Goal: Navigation & Orientation: Find specific page/section

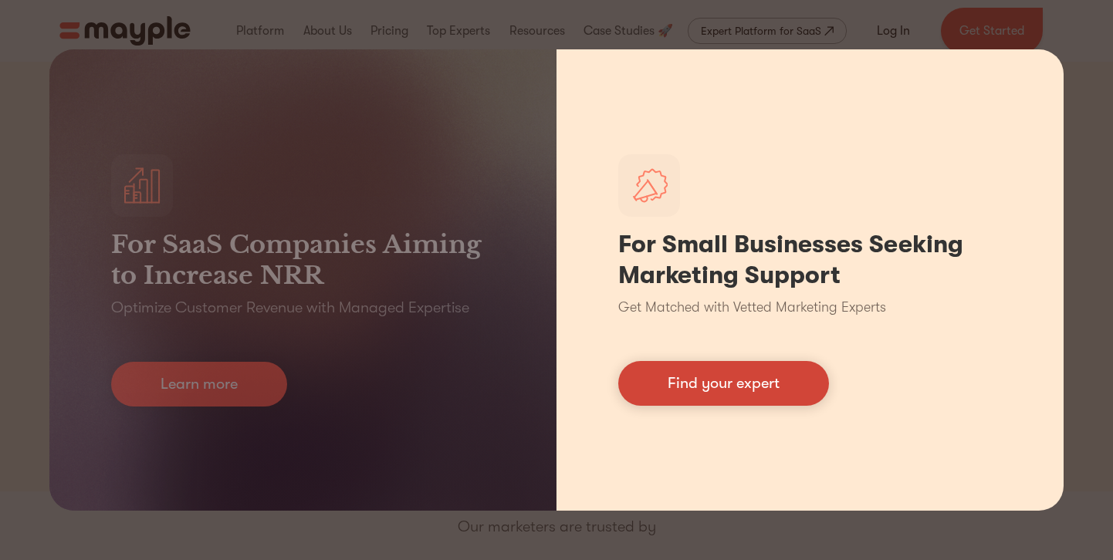
click at [725, 385] on link "Find your expert" at bounding box center [723, 383] width 211 height 45
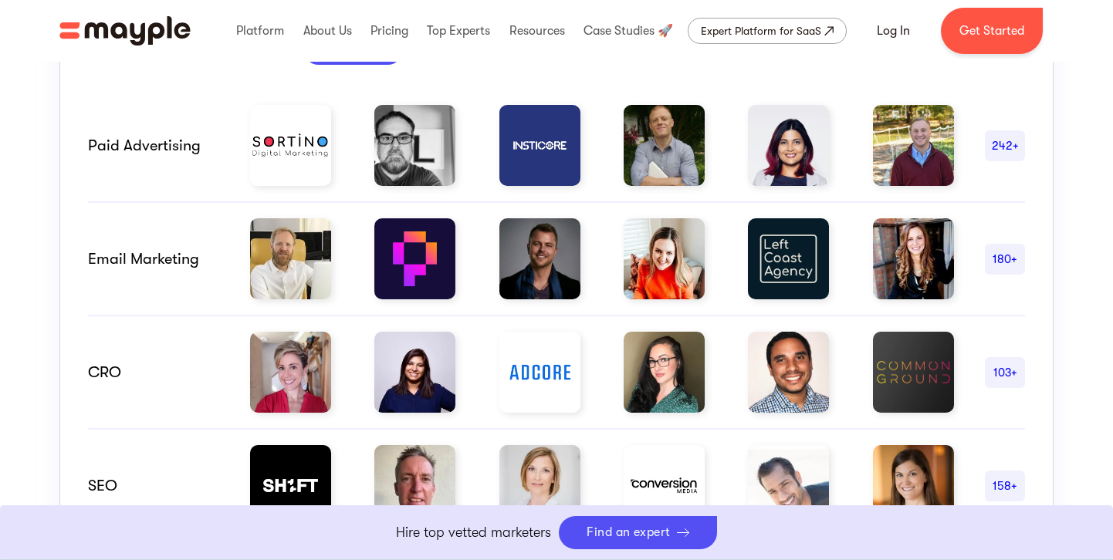
scroll to position [758, 0]
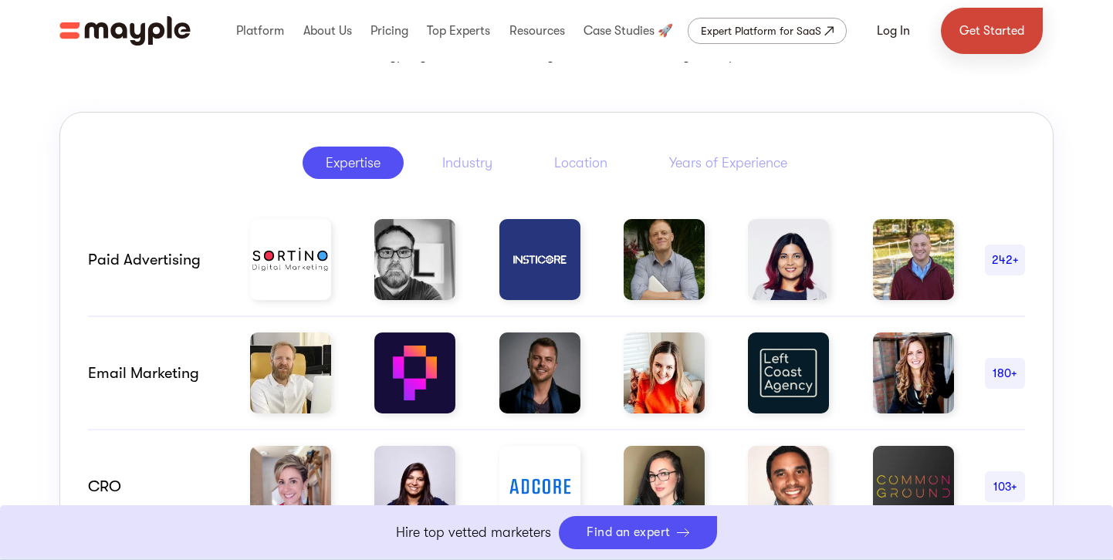
click at [980, 35] on link "Get Started" at bounding box center [991, 31] width 102 height 46
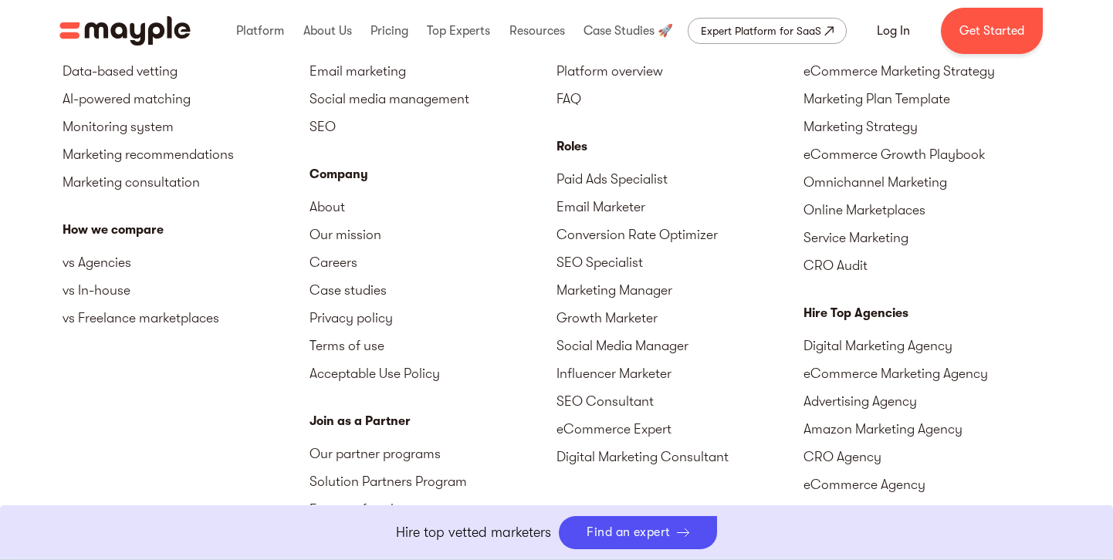
scroll to position [6961, 0]
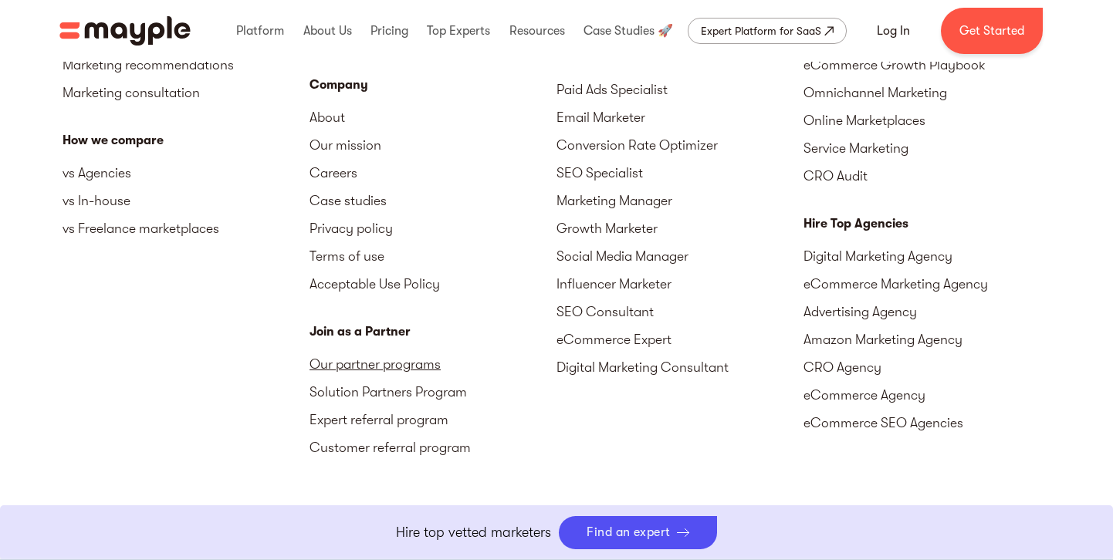
click at [378, 365] on link "Our partner programs" at bounding box center [432, 364] width 247 height 28
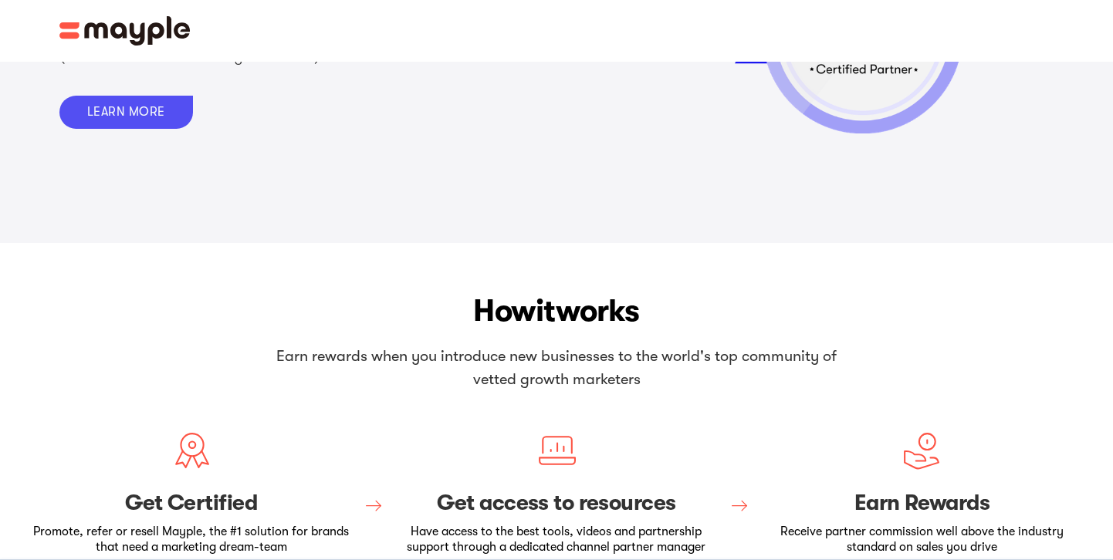
scroll to position [470, 0]
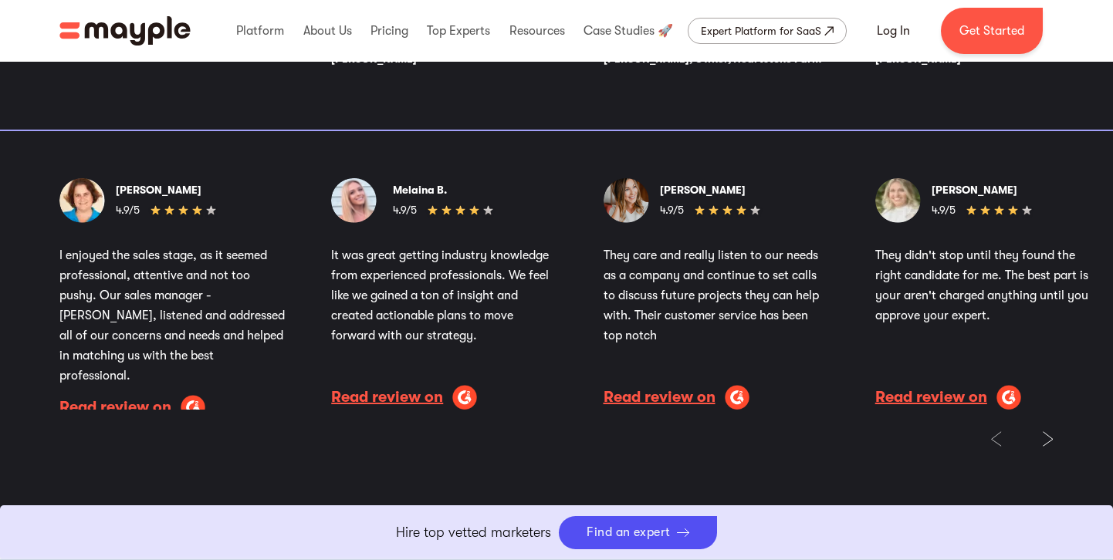
scroll to position [2794, 0]
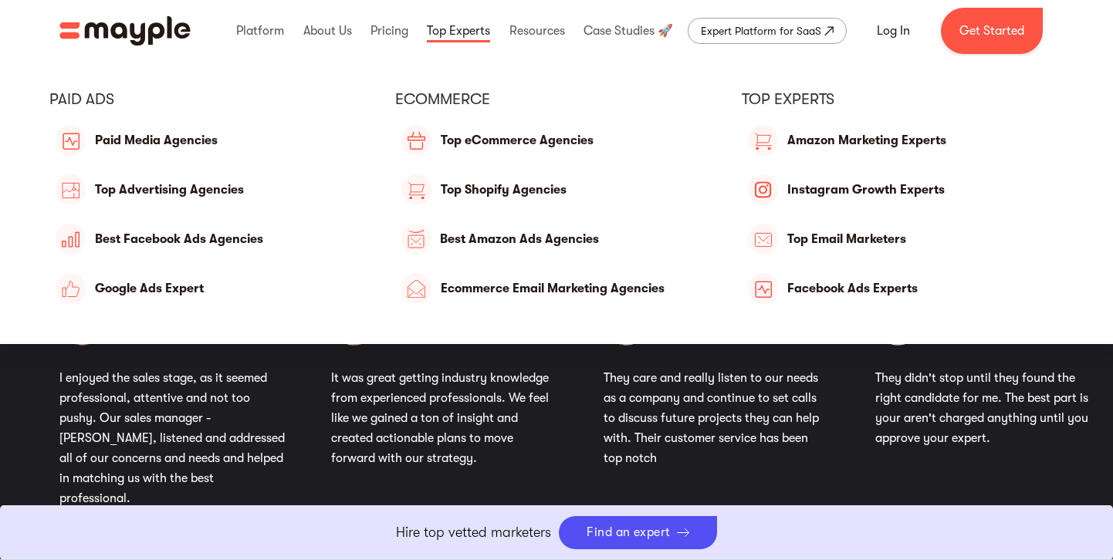
click at [447, 32] on link at bounding box center [458, 30] width 71 height 49
click at [461, 30] on link at bounding box center [458, 30] width 71 height 49
click at [216, 132] on link "Paid Media Agencies" at bounding box center [210, 140] width 322 height 37
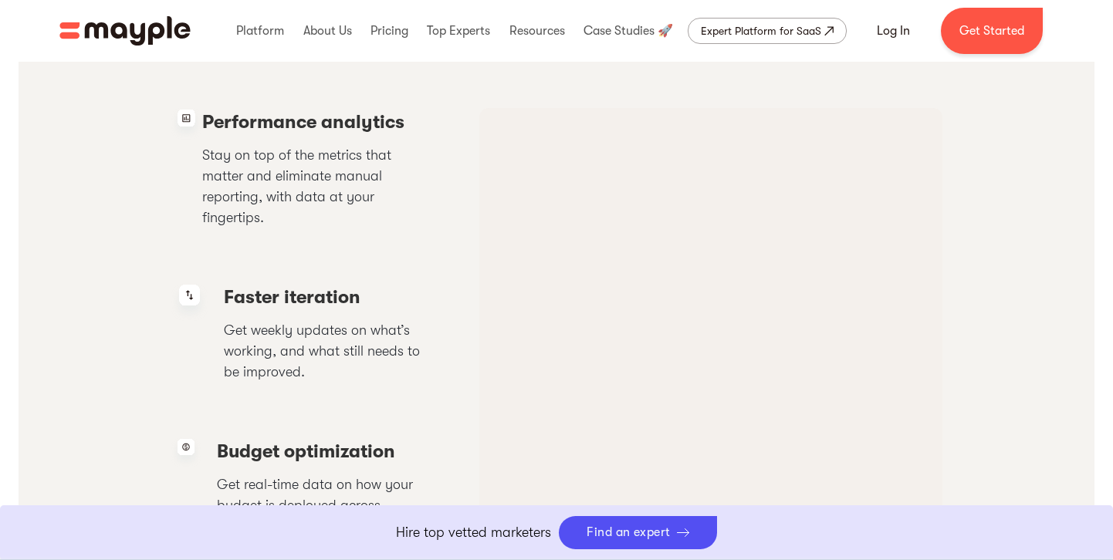
scroll to position [2994, 0]
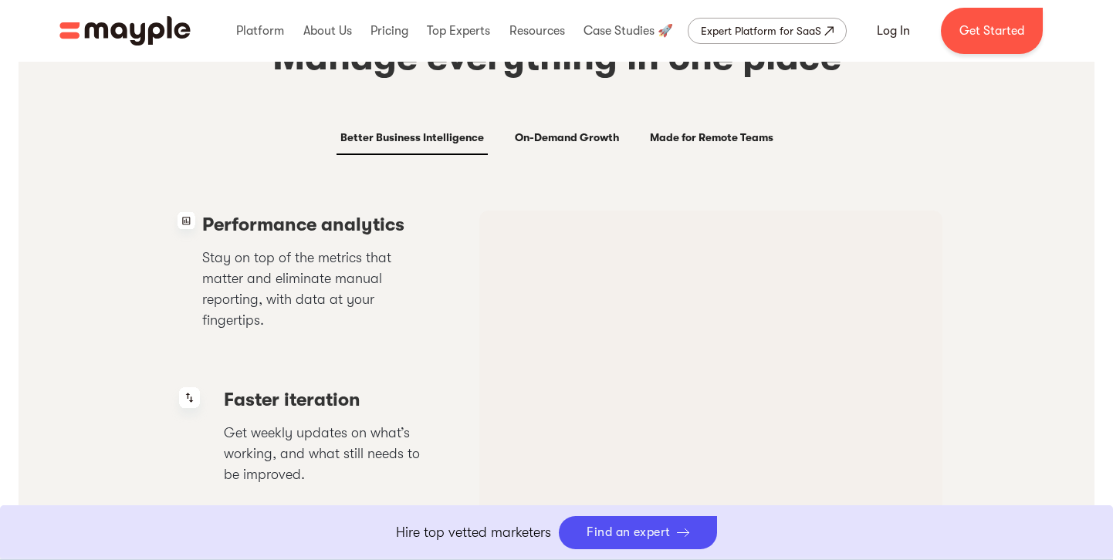
click at [670, 131] on div "Made for Remote Teams" at bounding box center [711, 137] width 123 height 19
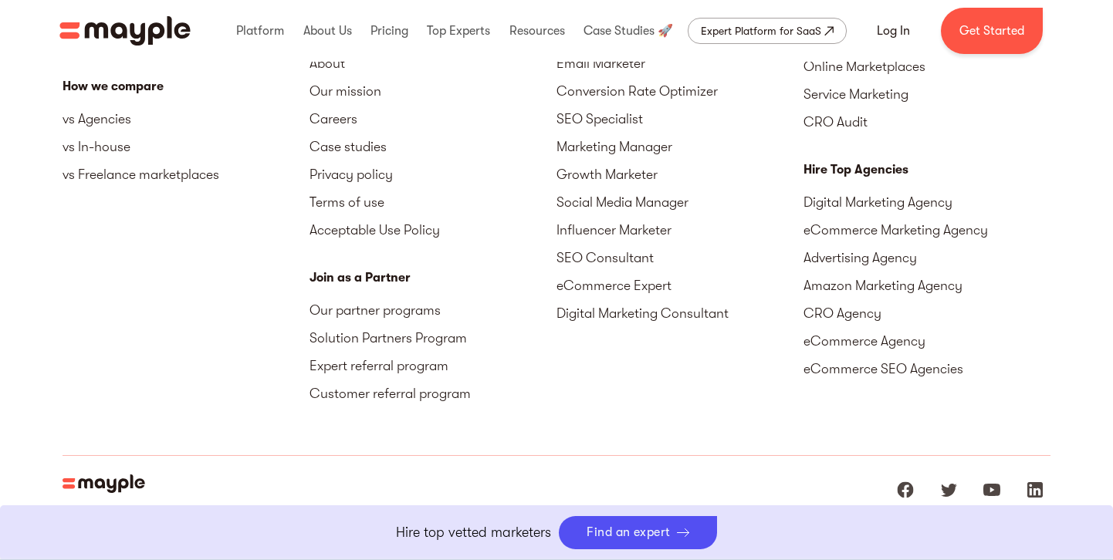
scroll to position [4825, 0]
